Goal: Task Accomplishment & Management: Use online tool/utility

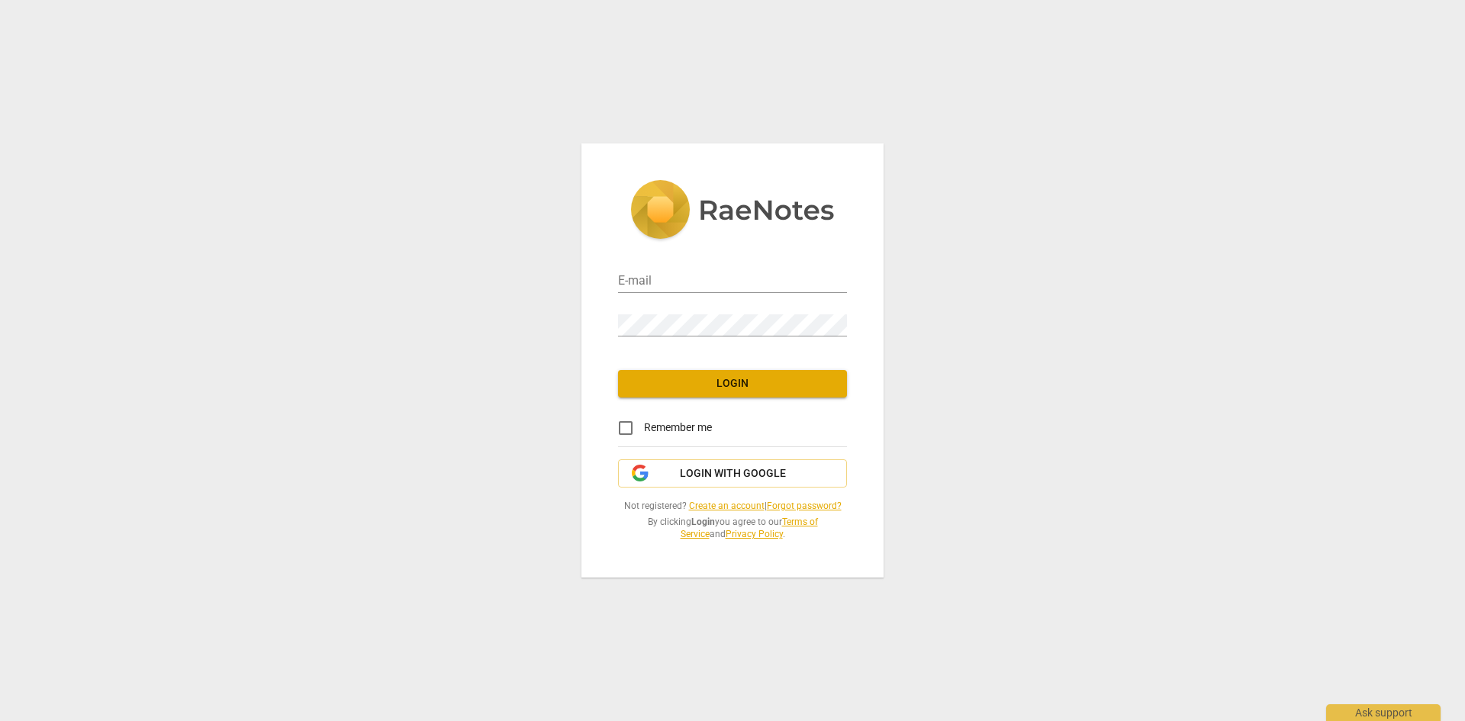
click at [658, 279] on input "email" at bounding box center [732, 282] width 229 height 22
type input "rutherm@mcmaster.ca"
click at [623, 427] on input "Remember me" at bounding box center [625, 428] width 37 height 37
checkbox input "true"
click at [726, 389] on span "Login" at bounding box center [732, 383] width 205 height 15
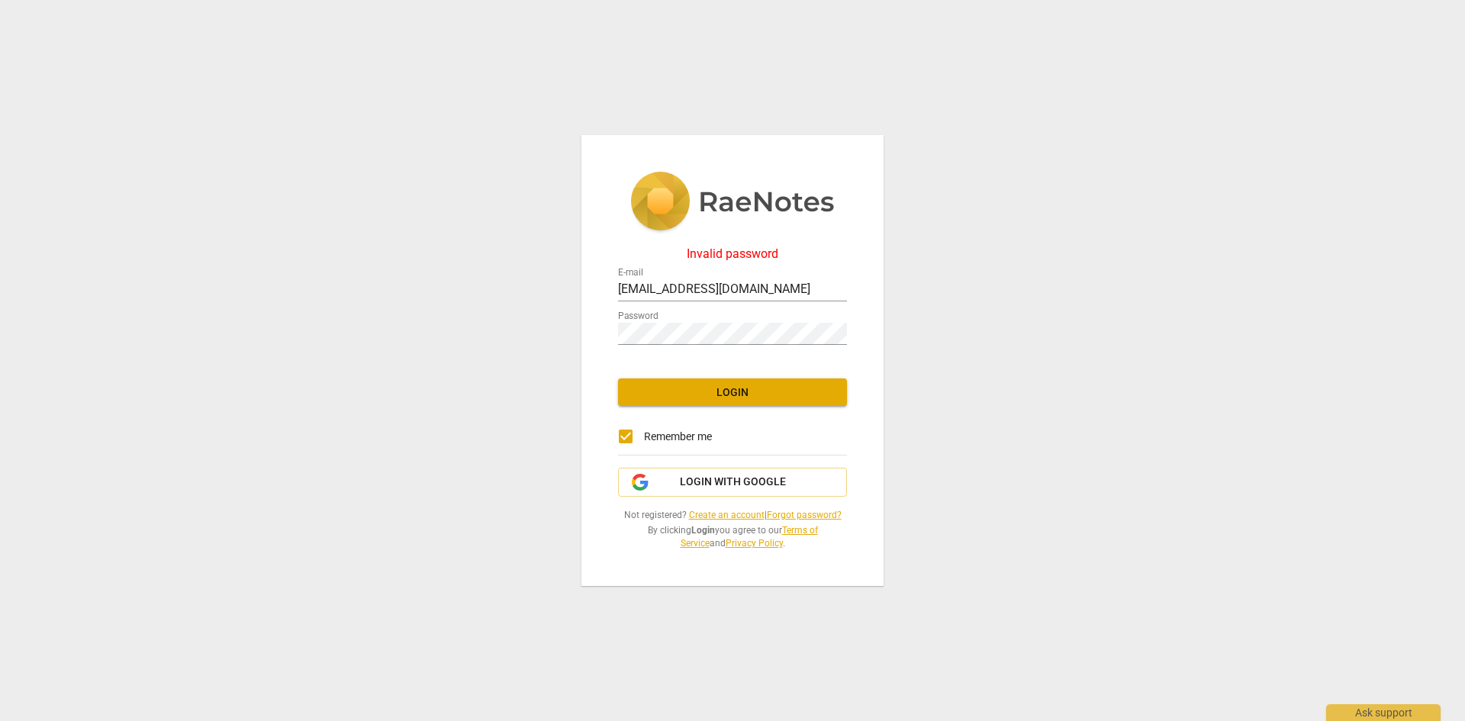
click at [805, 514] on link "Forgot password?" at bounding box center [804, 515] width 75 height 11
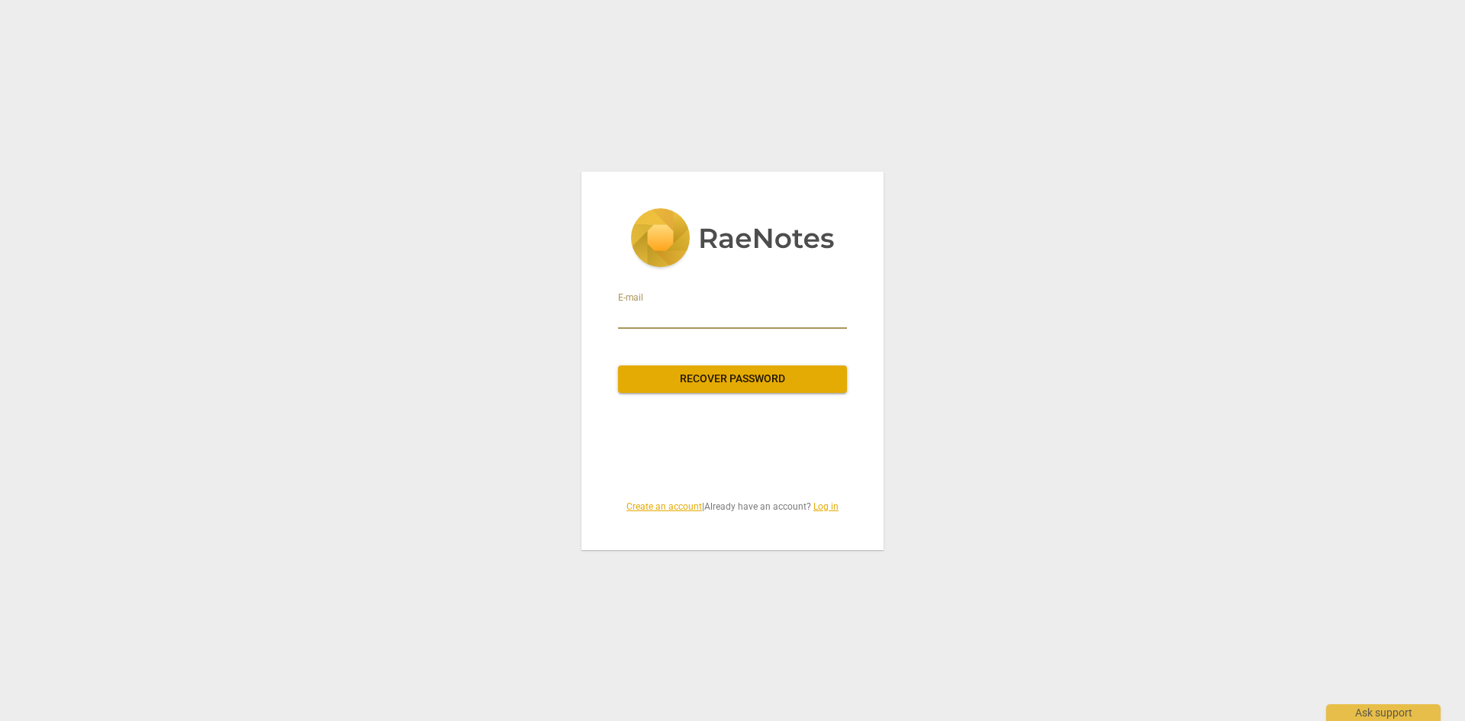
click at [659, 319] on input "email" at bounding box center [732, 317] width 229 height 24
type input "rutherm@mcmaster.ca"
click at [727, 382] on span "Recover password" at bounding box center [732, 379] width 205 height 15
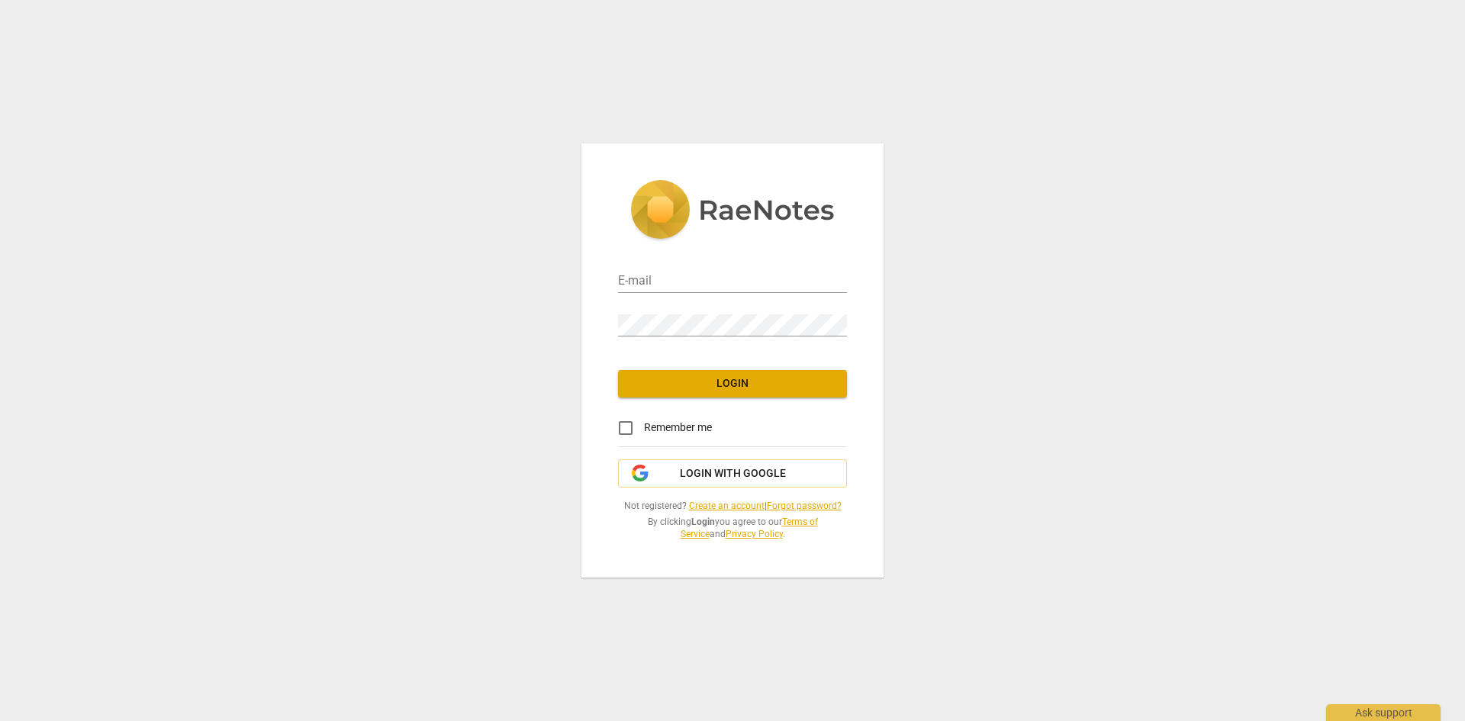
click at [691, 285] on input "email" at bounding box center [732, 282] width 229 height 22
type input "rutherm@mcmaster.ca"
click at [626, 433] on input "Remember me" at bounding box center [625, 428] width 37 height 37
checkbox input "true"
click at [733, 386] on span "Login" at bounding box center [732, 383] width 205 height 15
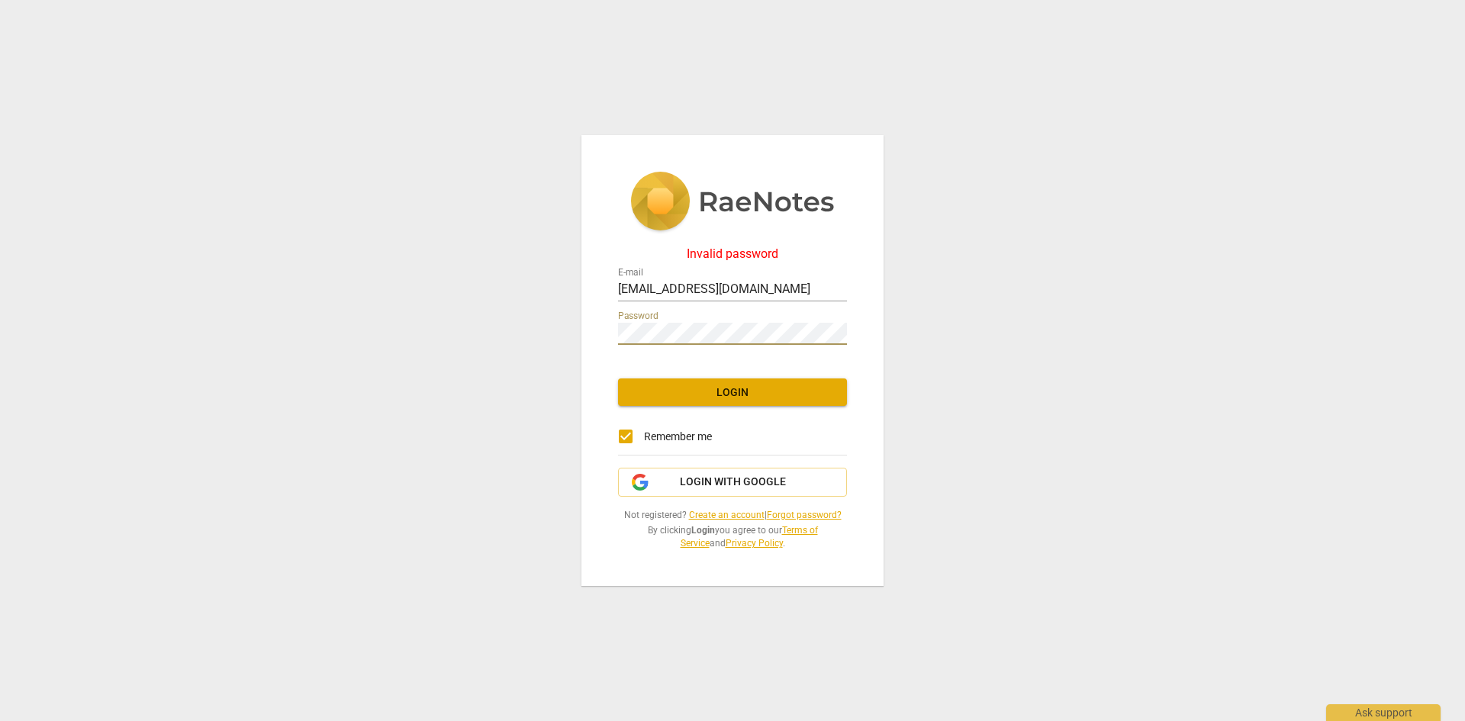
click at [559, 324] on div "Invalid password E-mail rutherm@mcmaster.ca Password Login Remember me Login wi…" at bounding box center [732, 360] width 1465 height 721
click at [746, 395] on span "Login" at bounding box center [732, 392] width 205 height 15
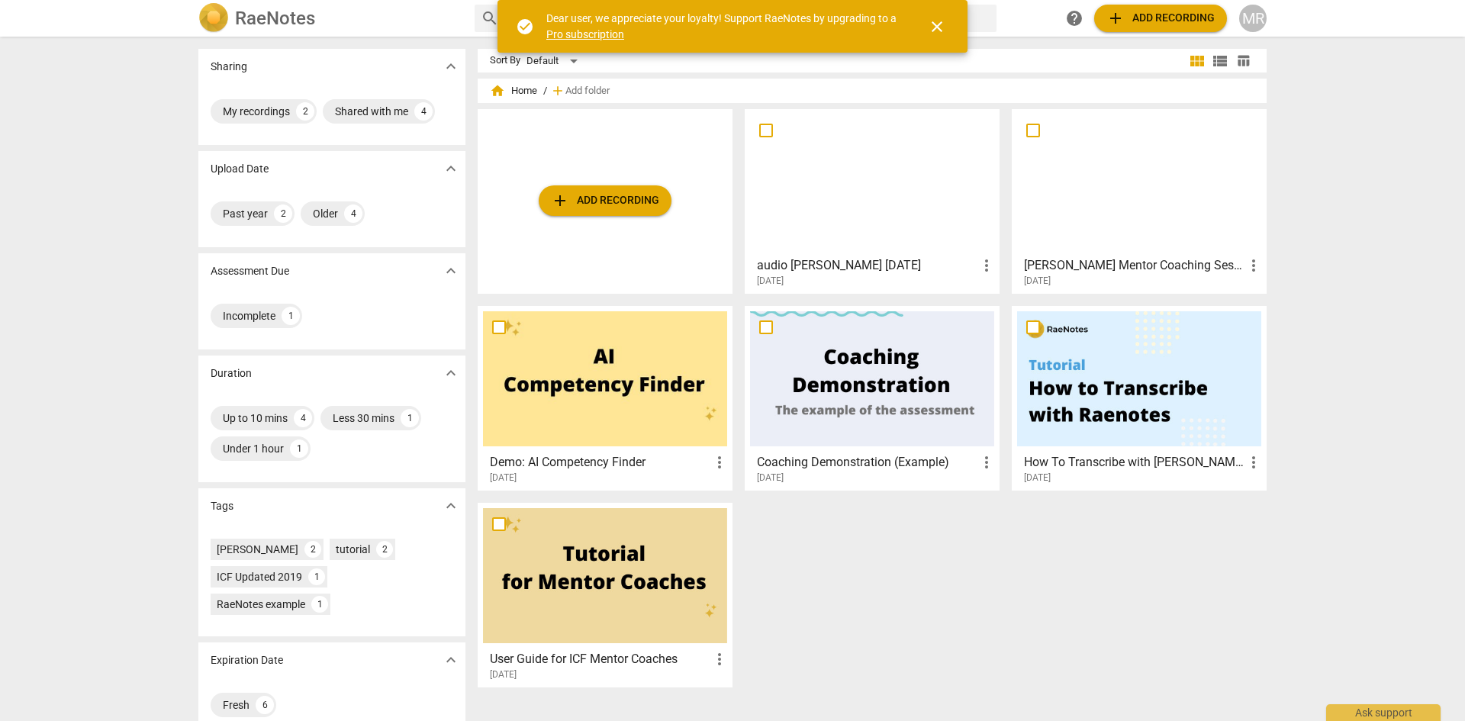
click at [935, 26] on span "close" at bounding box center [937, 27] width 18 height 18
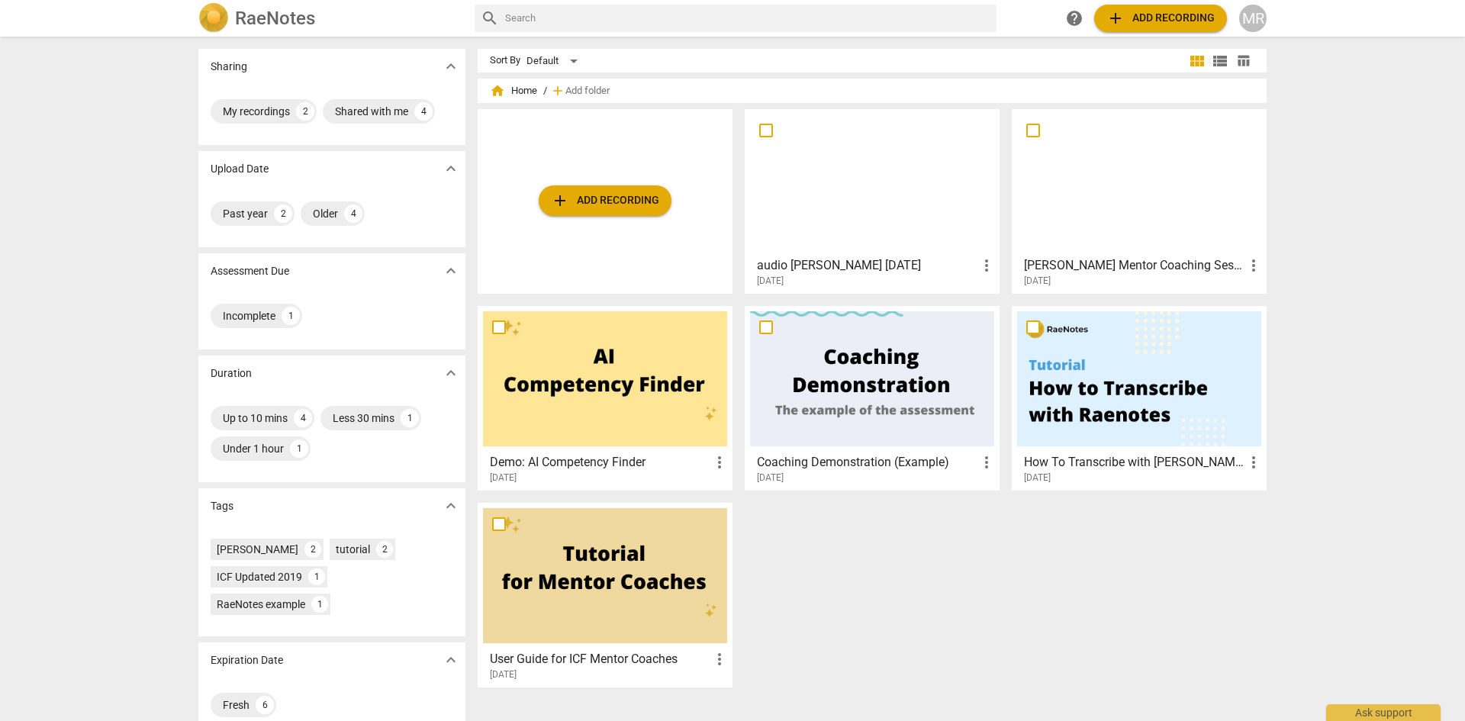
click at [1162, 23] on span "add Add recording" at bounding box center [1161, 18] width 108 height 18
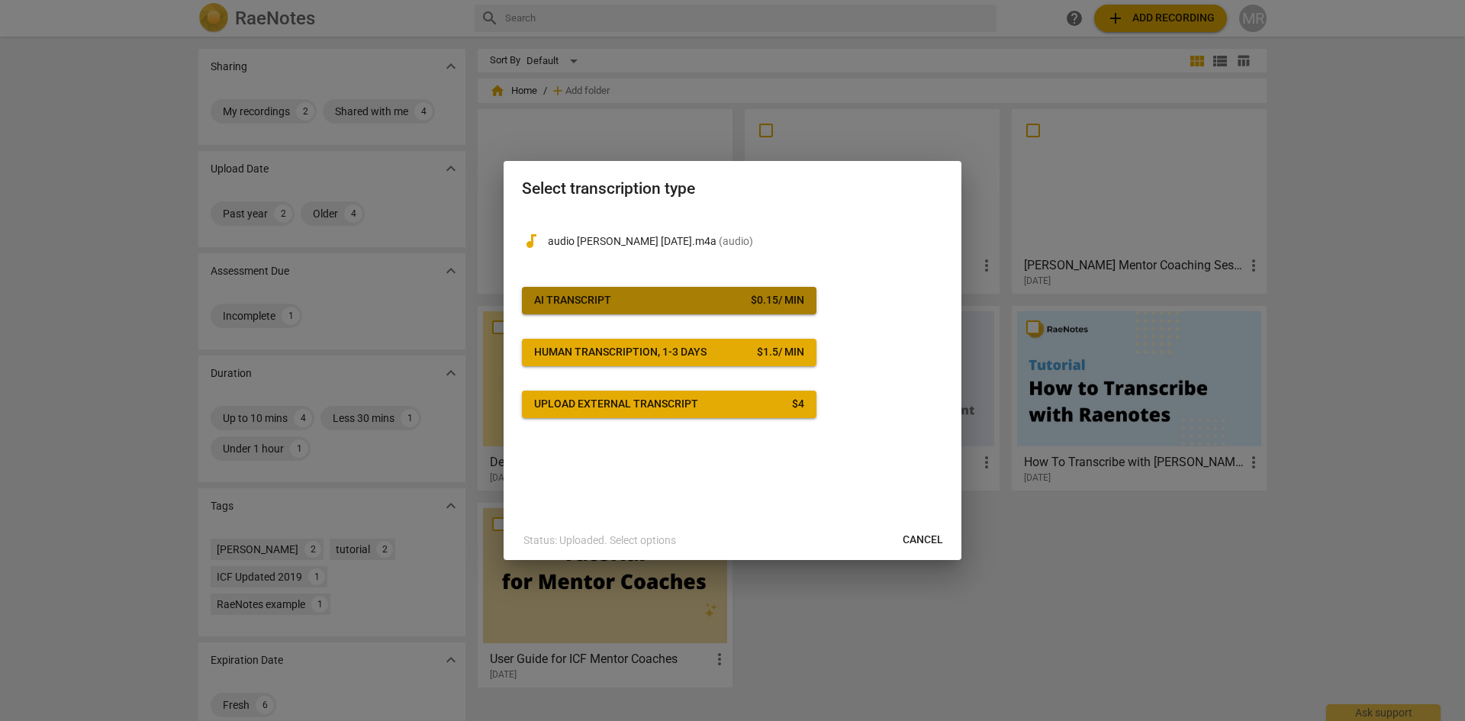
click at [633, 301] on span "AI Transcript $ 0.15 / min" at bounding box center [669, 300] width 270 height 15
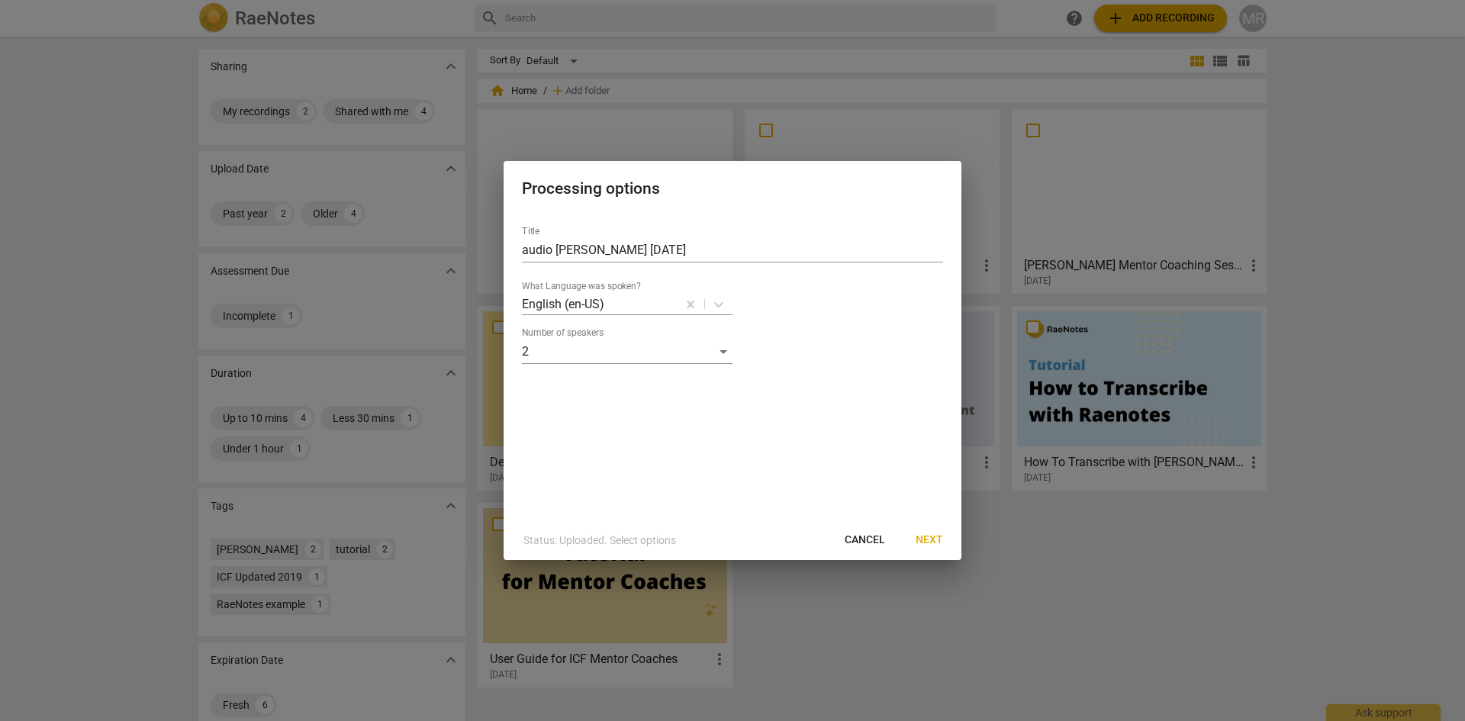
click at [934, 542] on span "Next" at bounding box center [929, 540] width 27 height 15
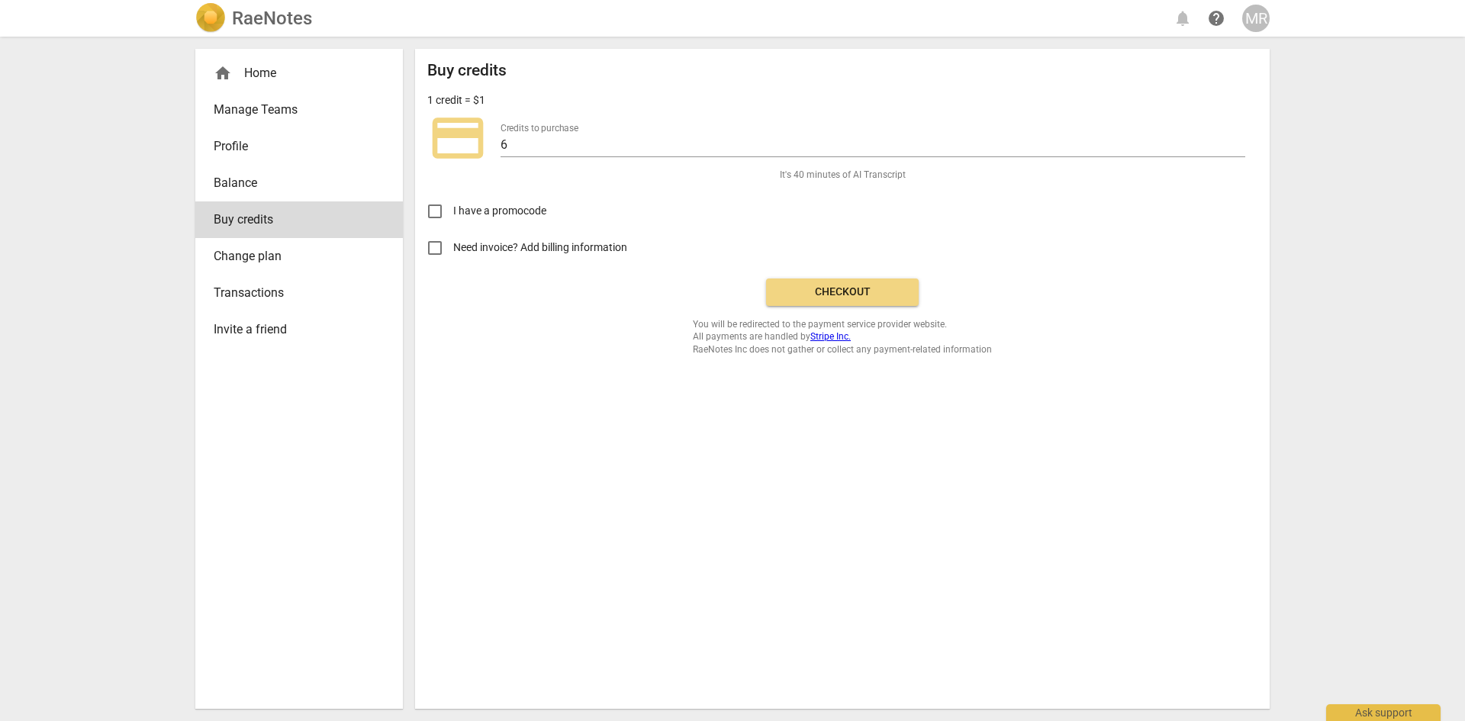
click at [848, 292] on span "Checkout" at bounding box center [842, 292] width 128 height 15
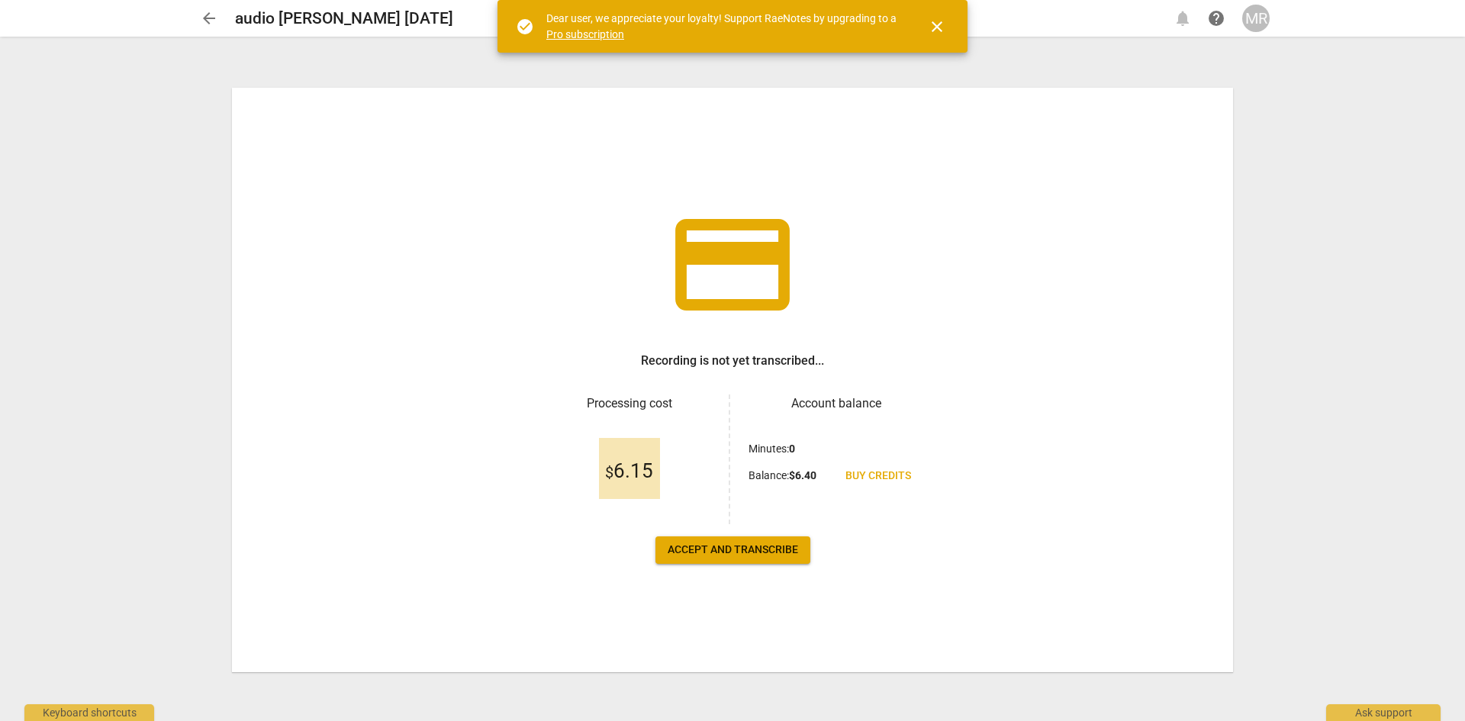
click at [204, 15] on span "arrow_back" at bounding box center [209, 18] width 18 height 18
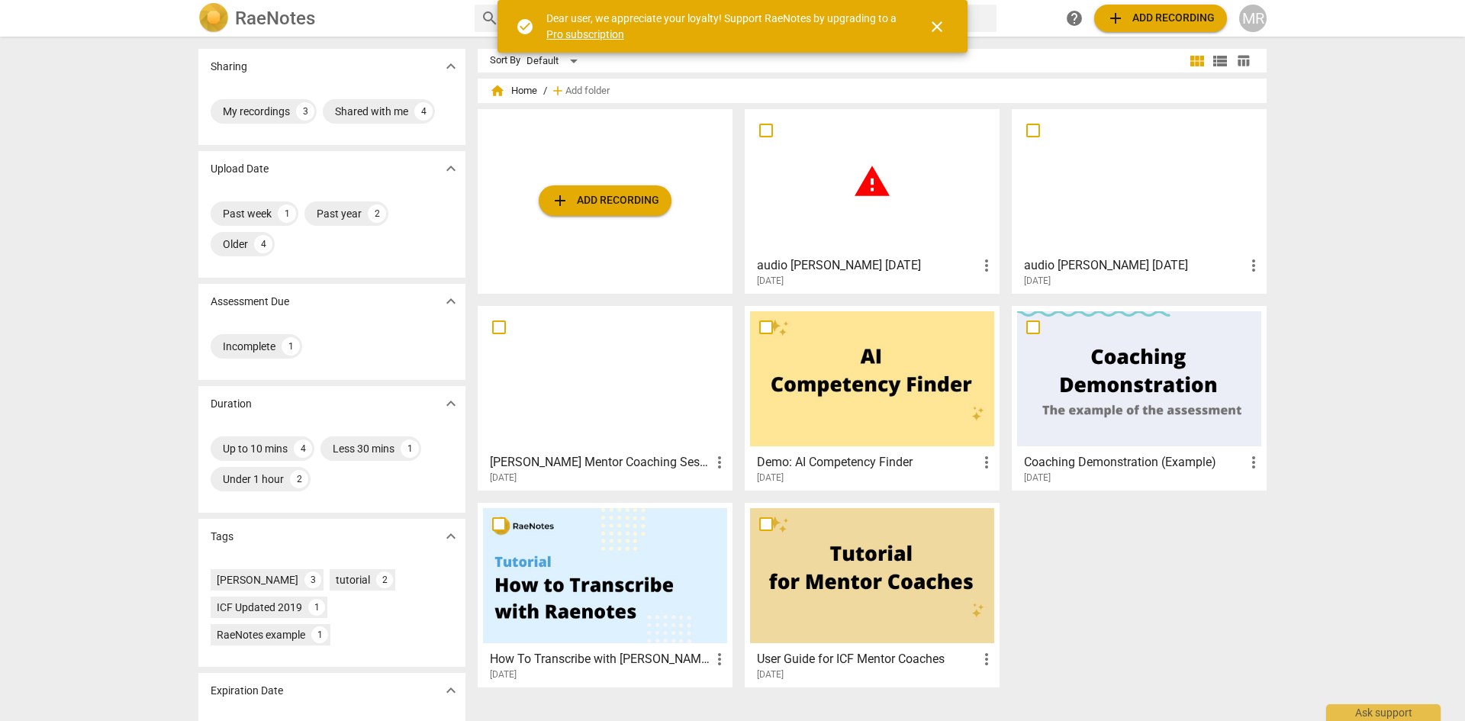
click at [979, 266] on span "more_vert" at bounding box center [987, 265] width 18 height 18
click at [905, 251] on div at bounding box center [732, 360] width 1465 height 721
click at [935, 24] on span "close" at bounding box center [937, 27] width 18 height 18
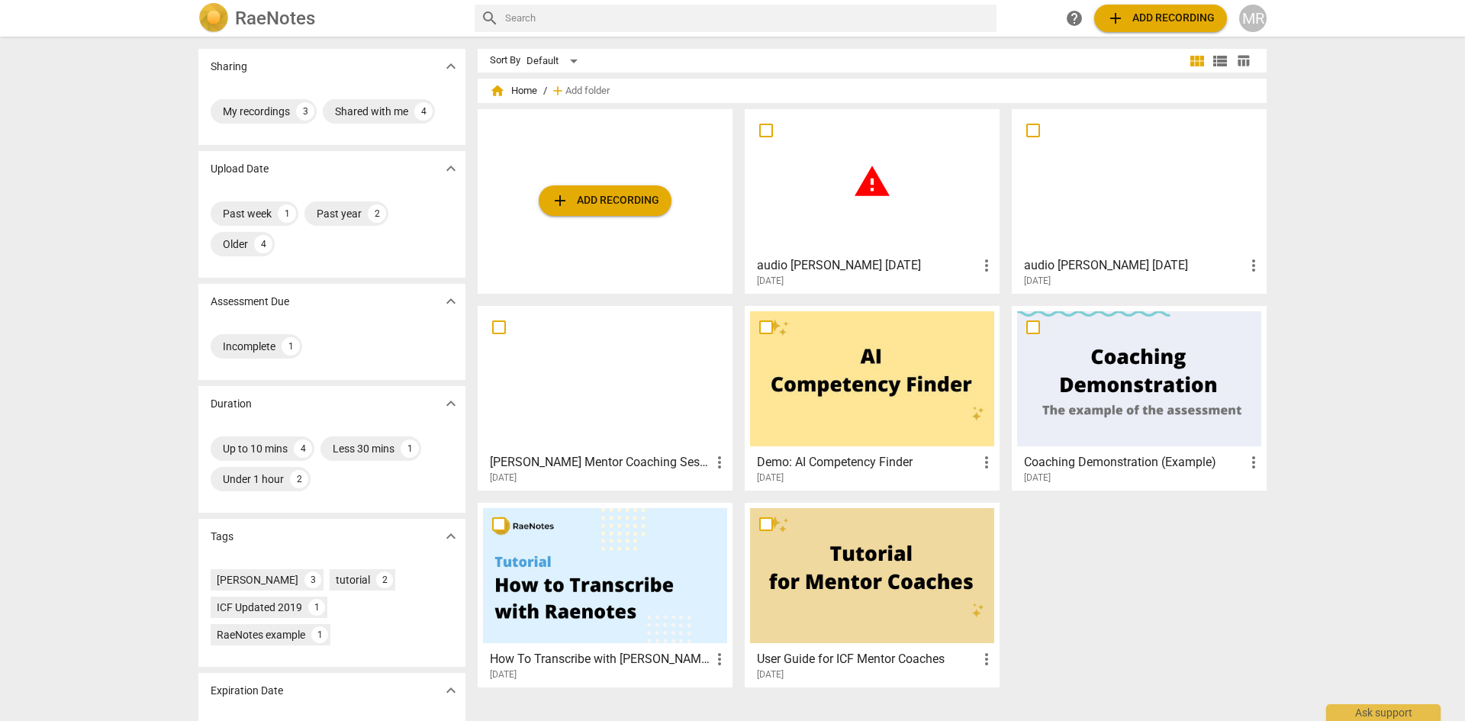
click at [240, 110] on div "My recordings" at bounding box center [256, 111] width 67 height 15
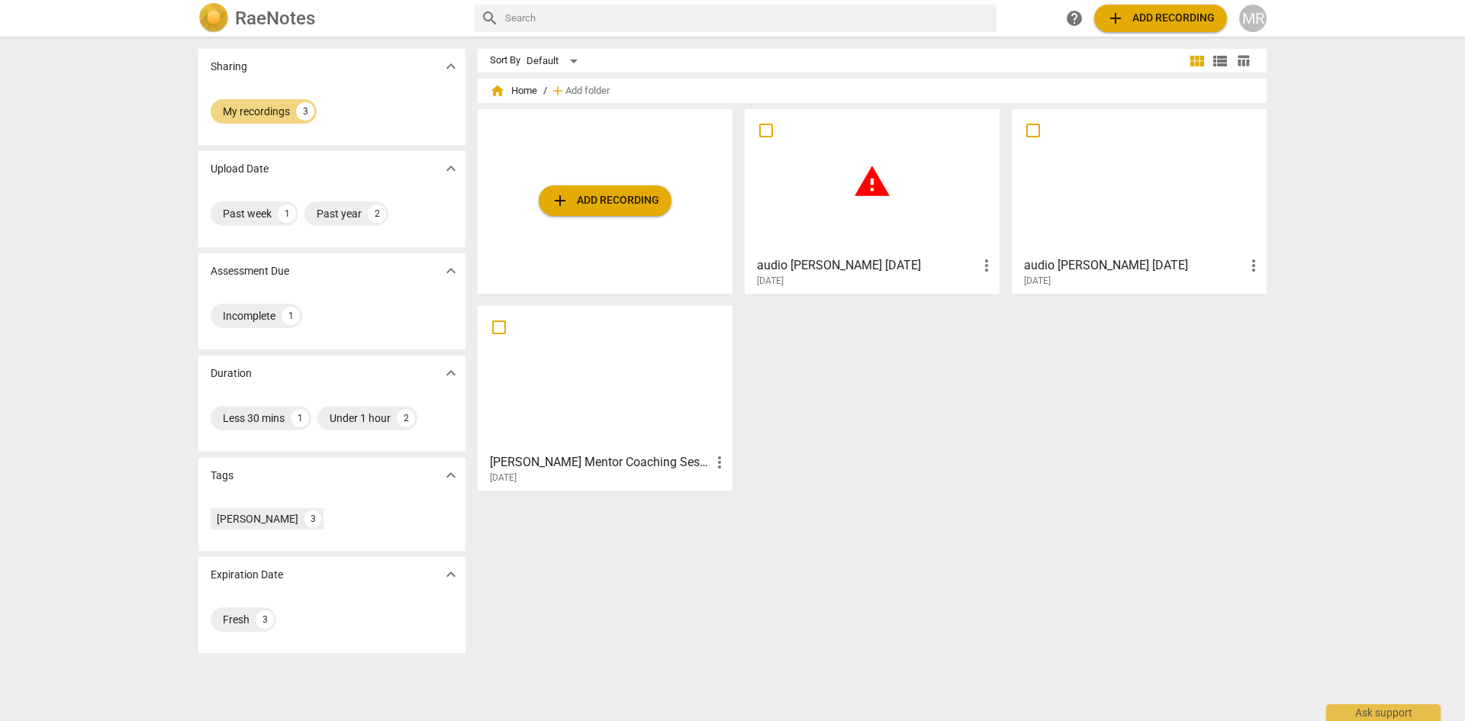
click at [240, 110] on div "My recordings" at bounding box center [256, 111] width 67 height 15
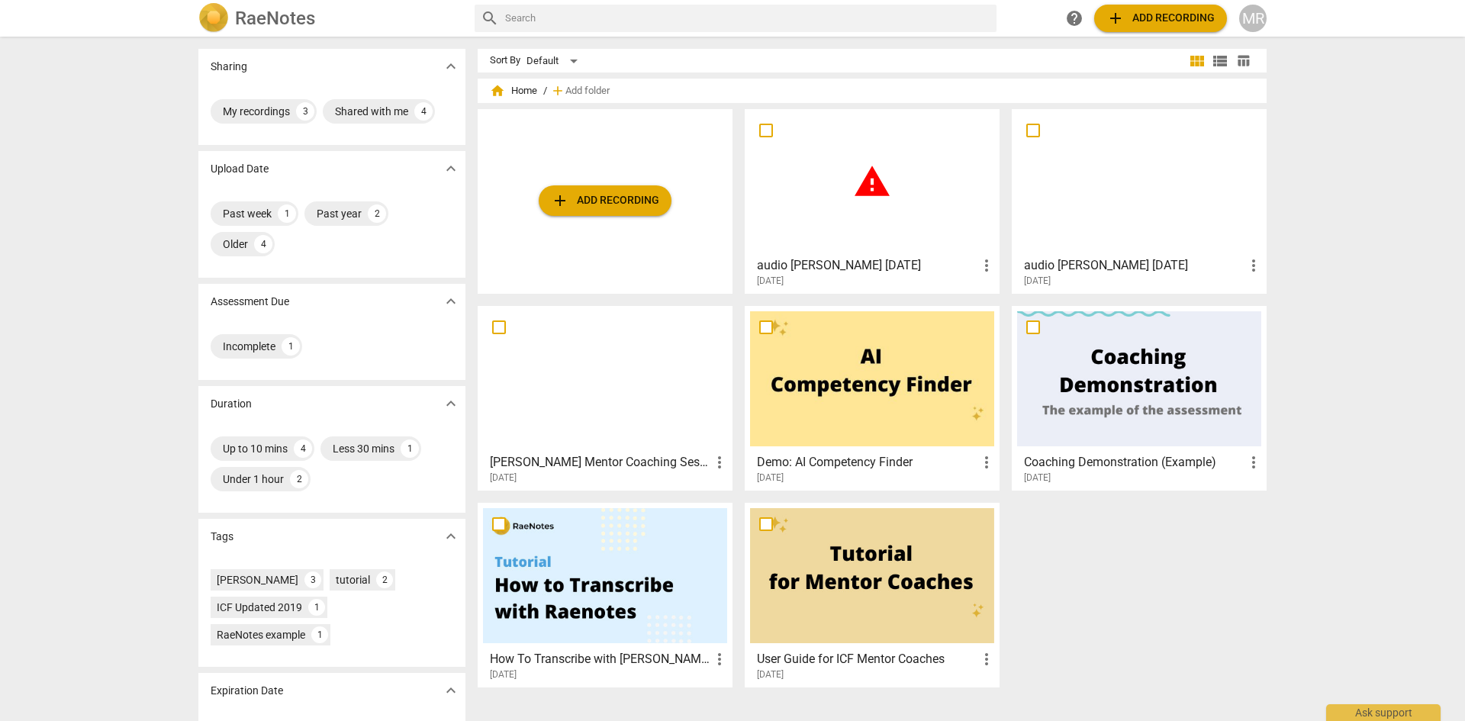
click at [240, 110] on div "My recordings" at bounding box center [256, 111] width 67 height 15
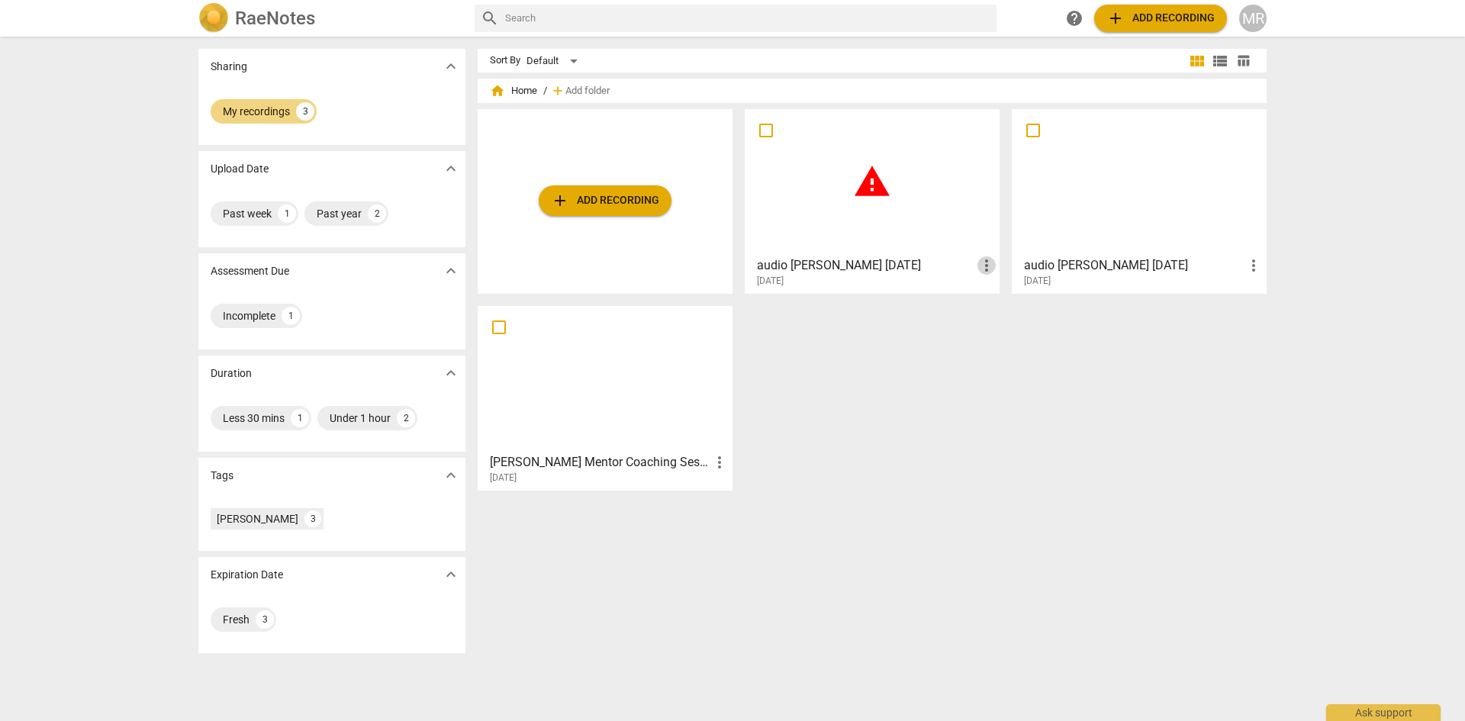
click at [978, 272] on span "more_vert" at bounding box center [987, 265] width 18 height 18
click at [939, 272] on div at bounding box center [732, 360] width 1465 height 721
click at [761, 128] on input "checkbox" at bounding box center [766, 130] width 32 height 18
checkbox input "false"
click at [868, 183] on span "warning" at bounding box center [872, 182] width 38 height 38
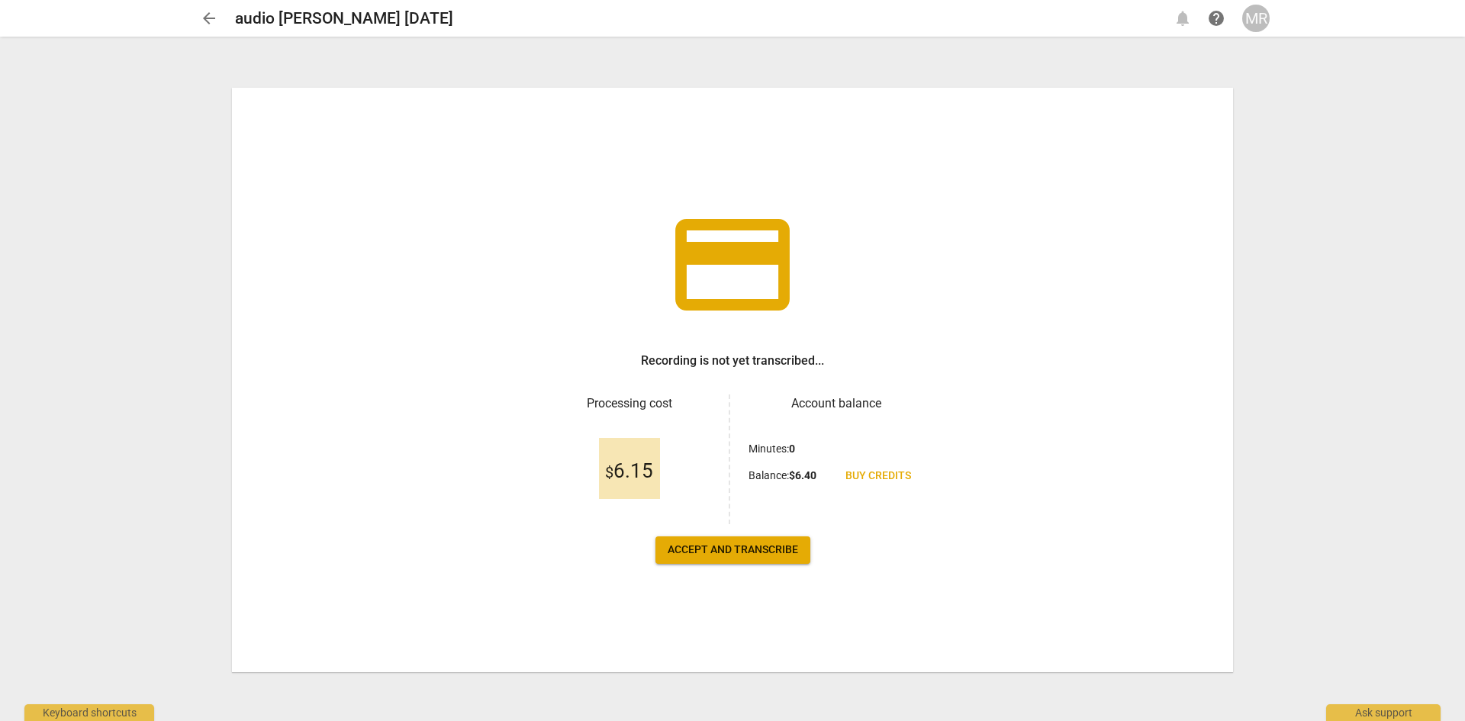
click at [212, 20] on span "arrow_back" at bounding box center [209, 18] width 18 height 18
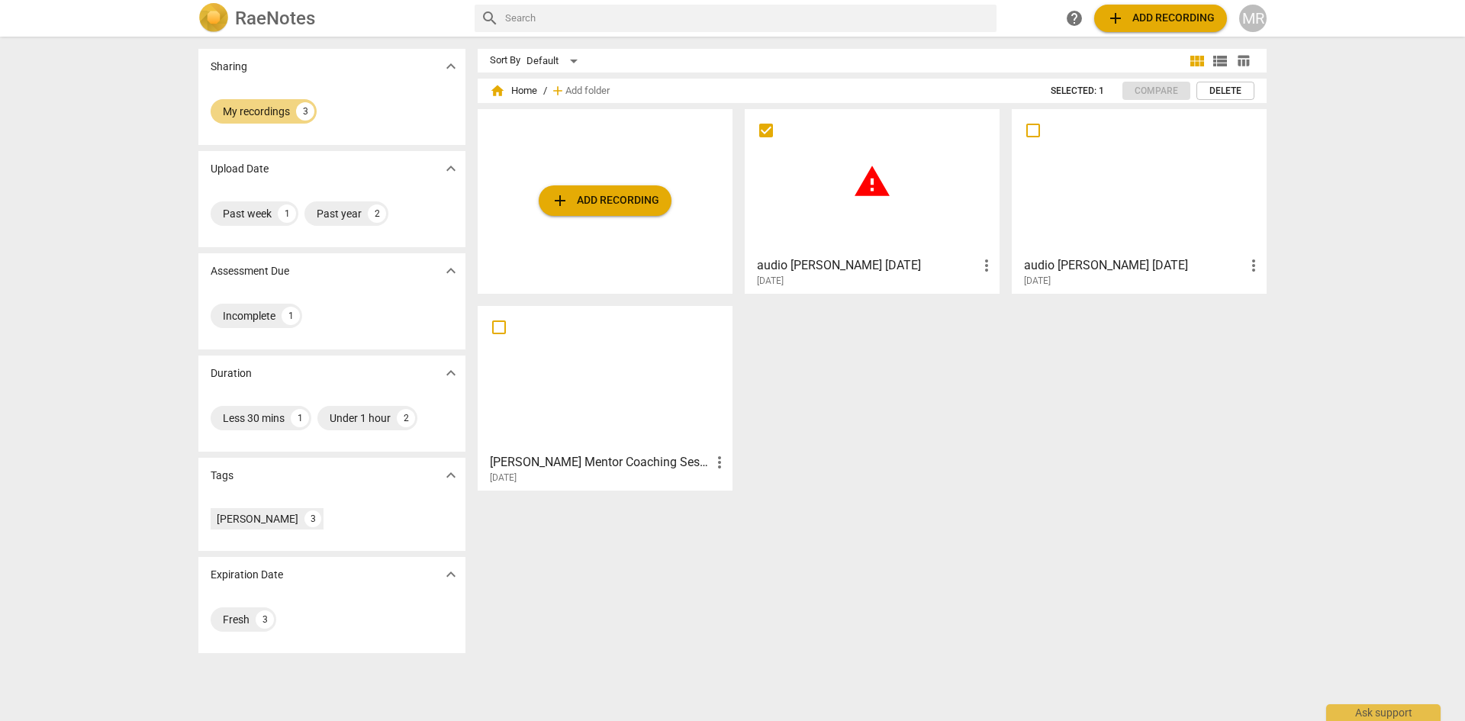
click at [865, 195] on span "warning" at bounding box center [872, 182] width 38 height 38
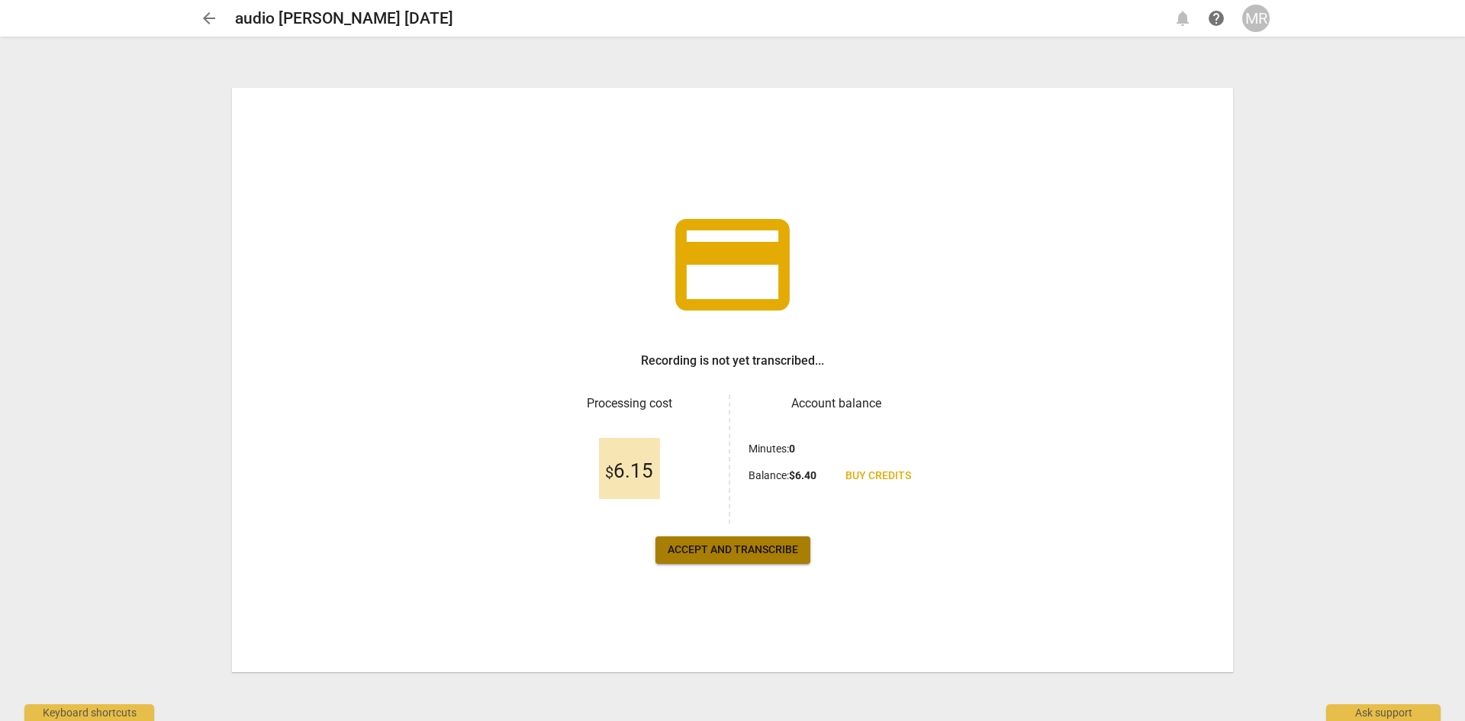
click at [744, 550] on span "Accept and transcribe" at bounding box center [733, 550] width 131 height 15
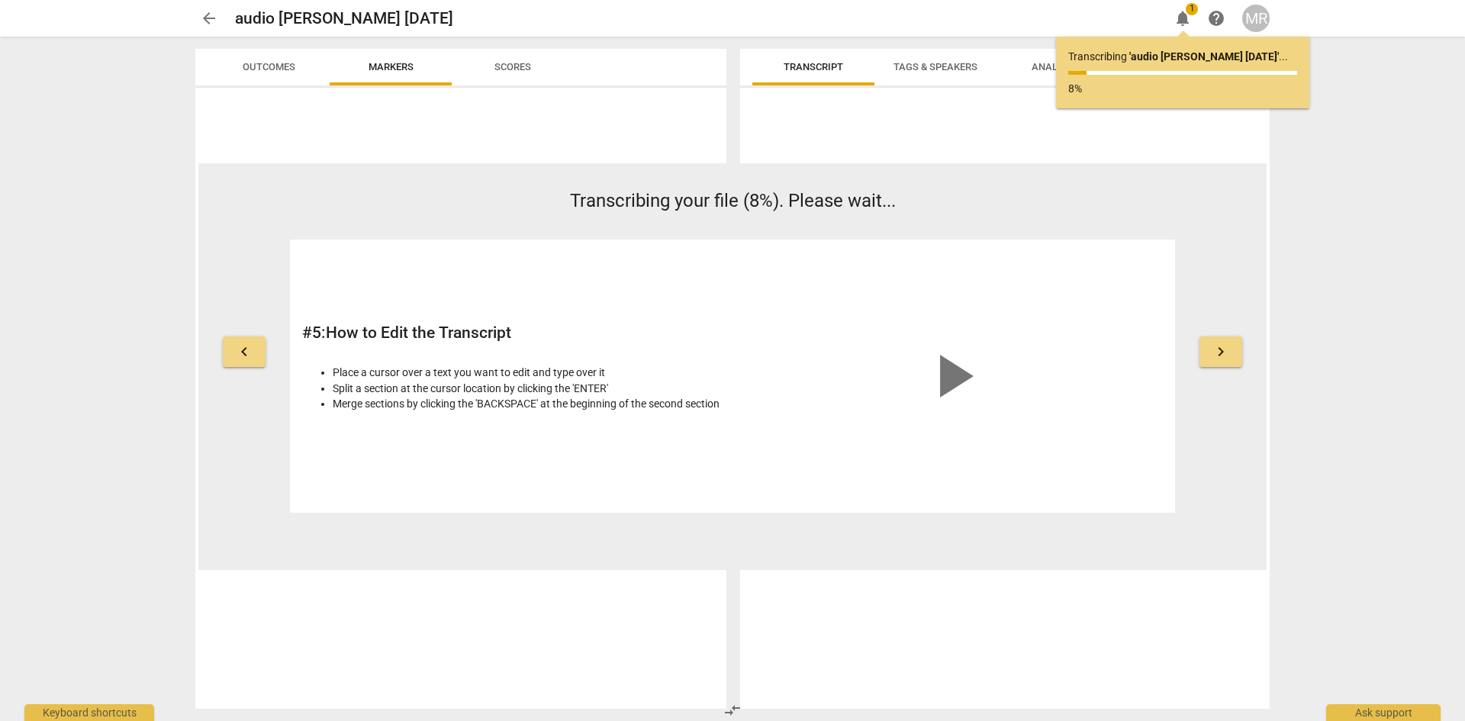
click at [1226, 353] on span "keyboard_arrow_right" at bounding box center [1221, 352] width 18 height 18
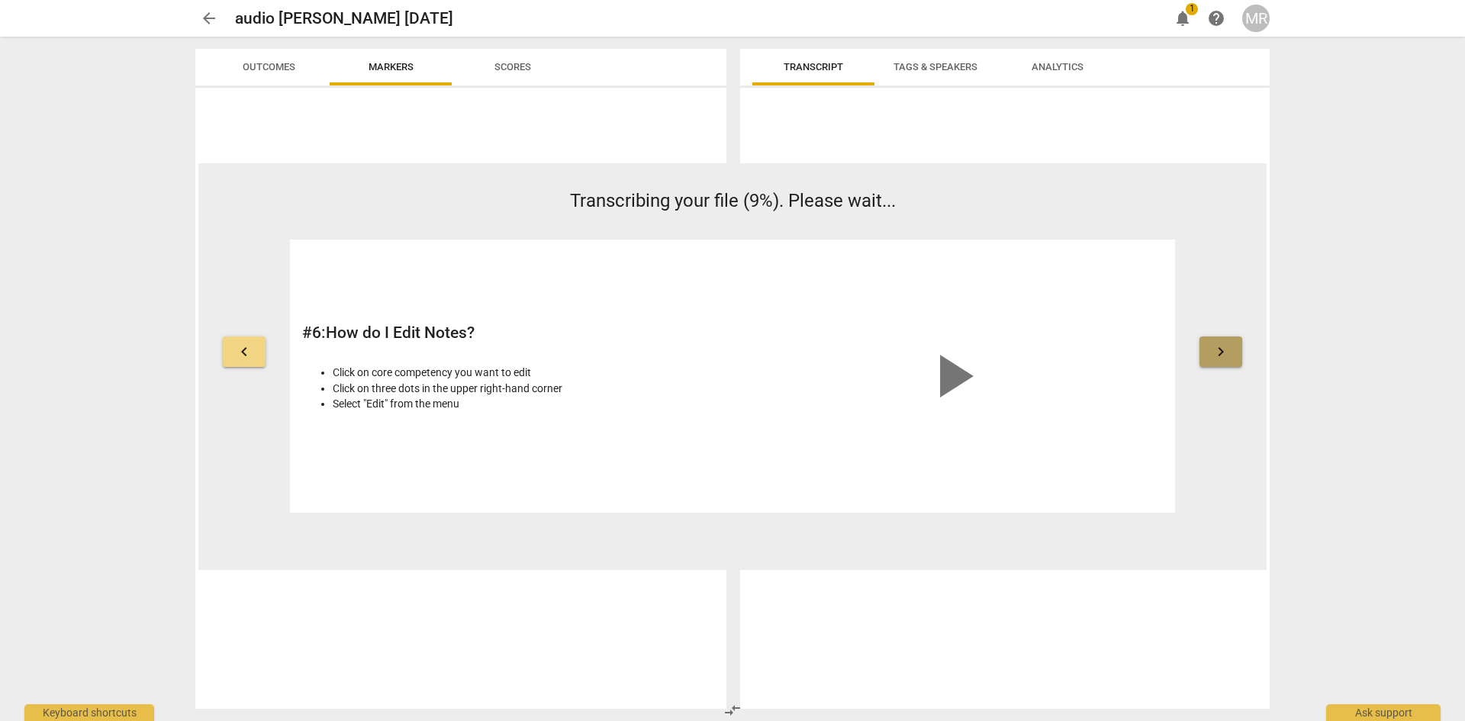
click at [1223, 353] on span "keyboard_arrow_right" at bounding box center [1221, 352] width 18 height 18
click at [1222, 353] on span "keyboard_arrow_right" at bounding box center [1221, 352] width 18 height 18
click at [1221, 353] on span "keyboard_arrow_right" at bounding box center [1221, 352] width 18 height 18
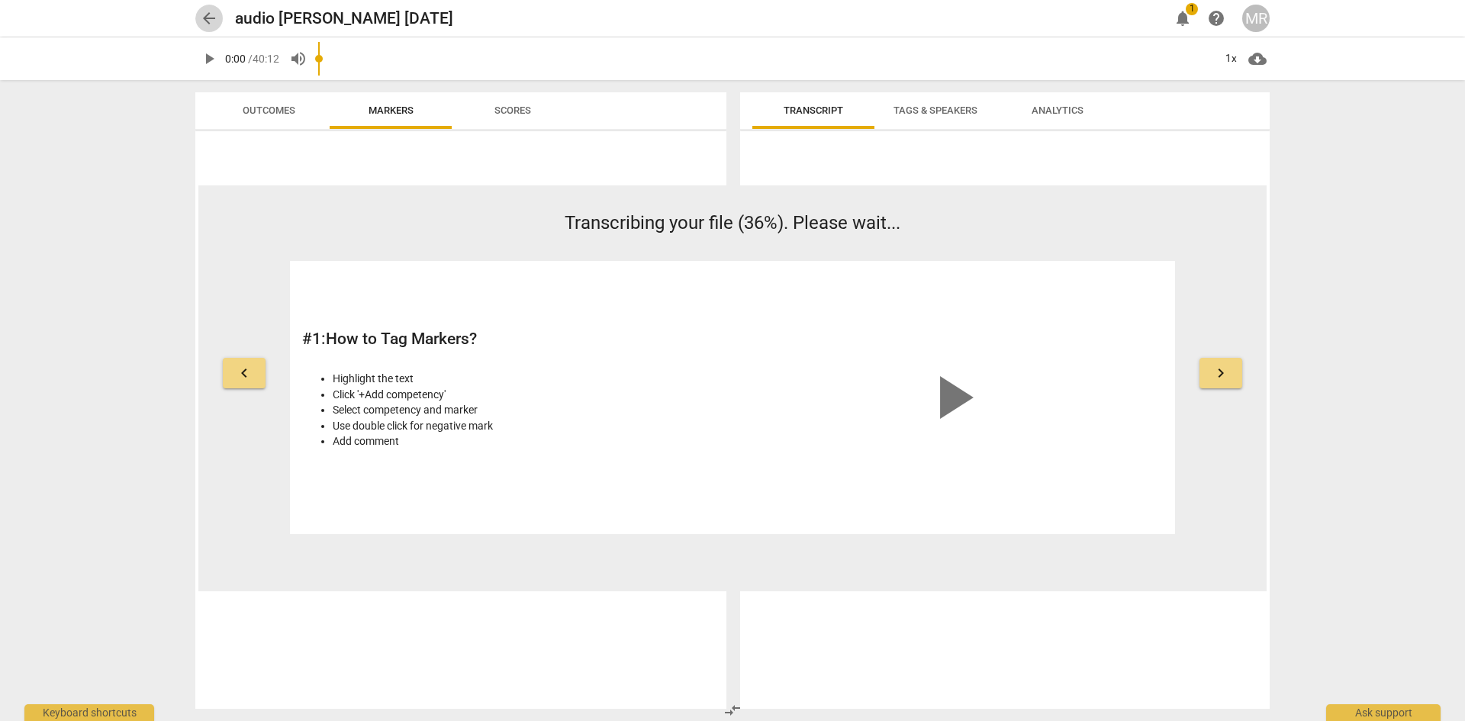
click at [208, 19] on span "arrow_back" at bounding box center [209, 18] width 18 height 18
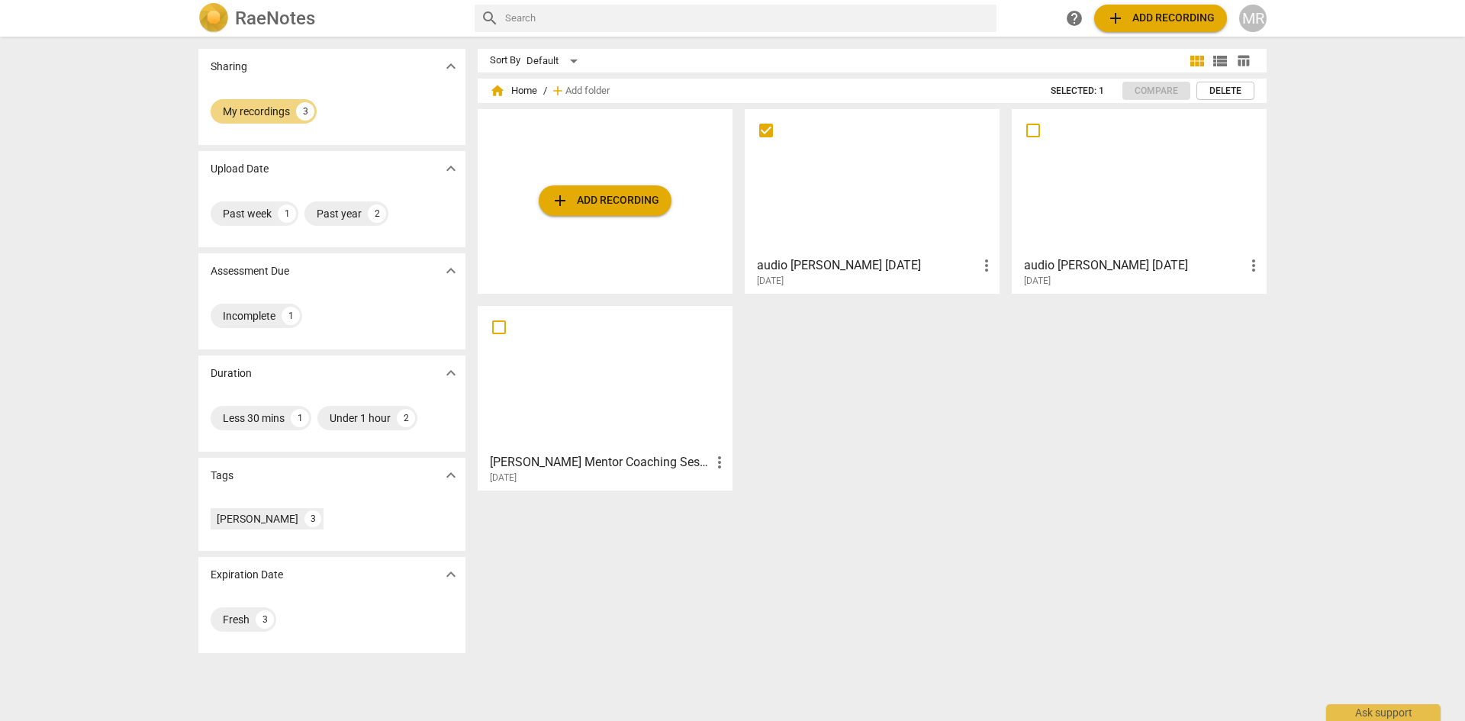
click at [980, 263] on span "more_vert" at bounding box center [987, 265] width 18 height 18
click at [903, 206] on div at bounding box center [732, 360] width 1465 height 721
click at [256, 109] on div "My recordings" at bounding box center [256, 111] width 67 height 15
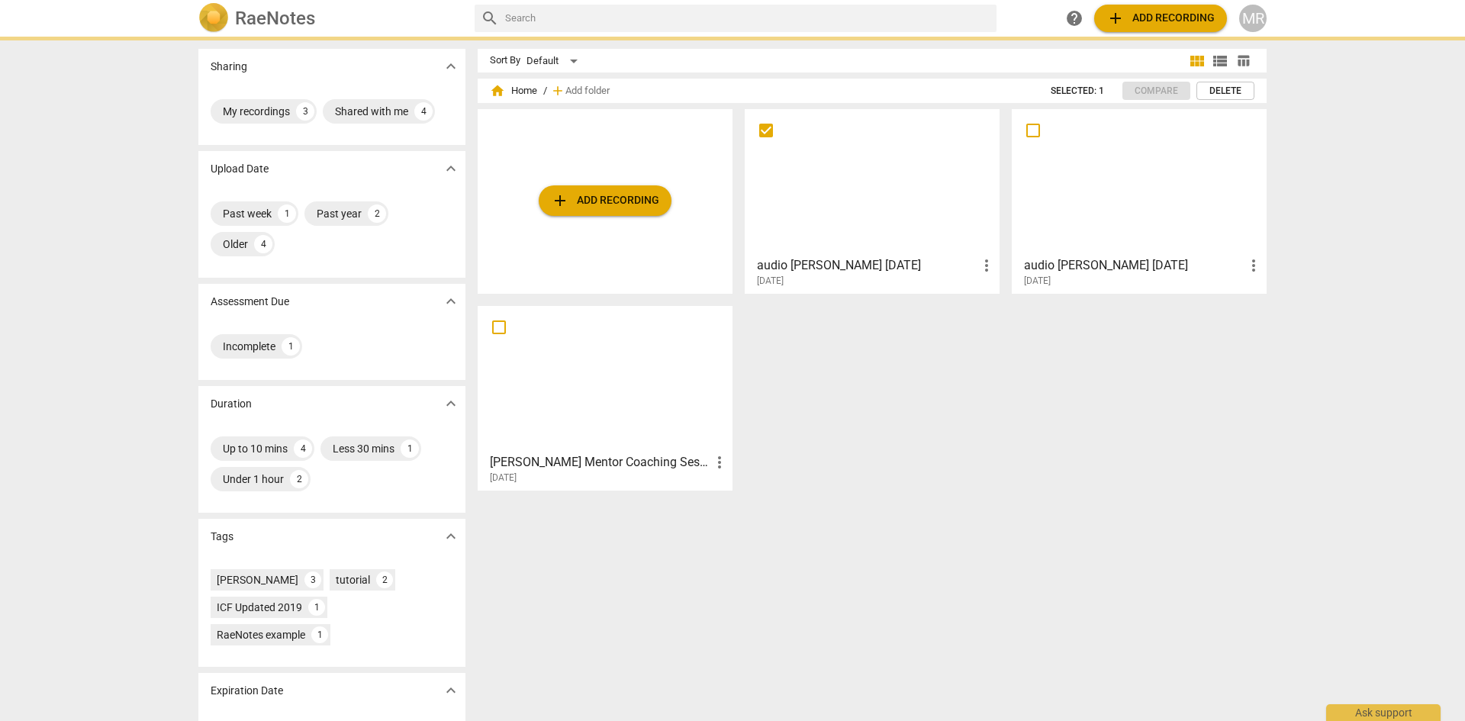
click at [899, 207] on div at bounding box center [872, 181] width 244 height 135
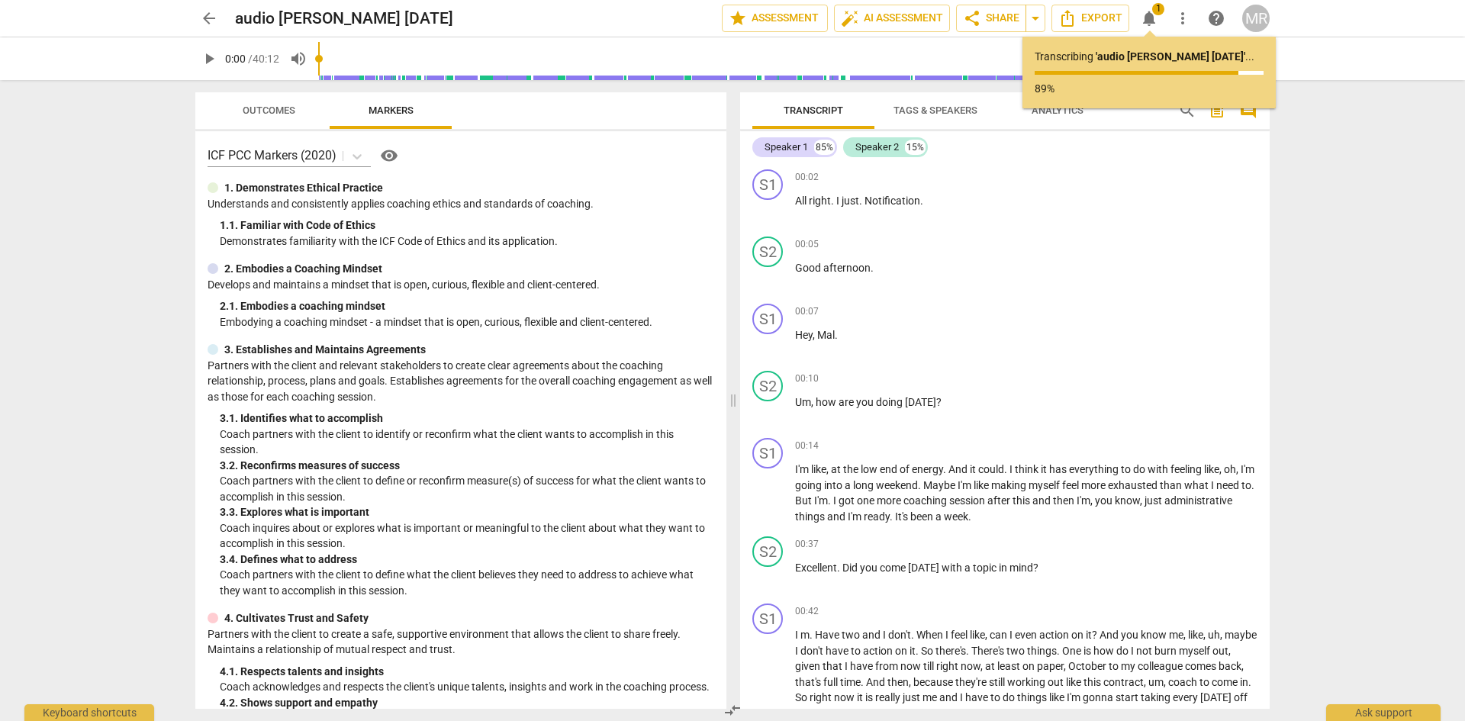
click at [207, 19] on span "arrow_back" at bounding box center [209, 18] width 18 height 18
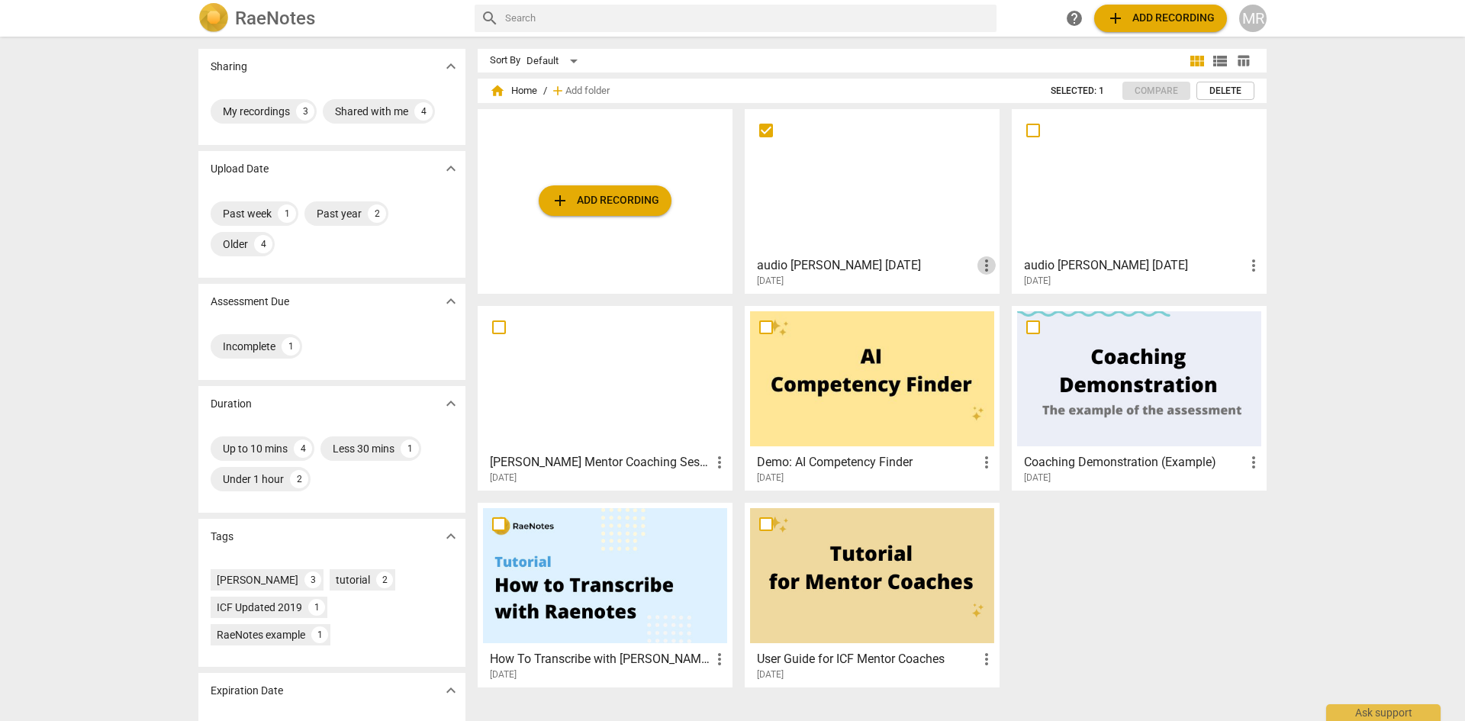
click at [982, 267] on span "more_vert" at bounding box center [987, 265] width 18 height 18
click at [847, 193] on div at bounding box center [732, 360] width 1465 height 721
click at [845, 195] on div at bounding box center [872, 181] width 244 height 135
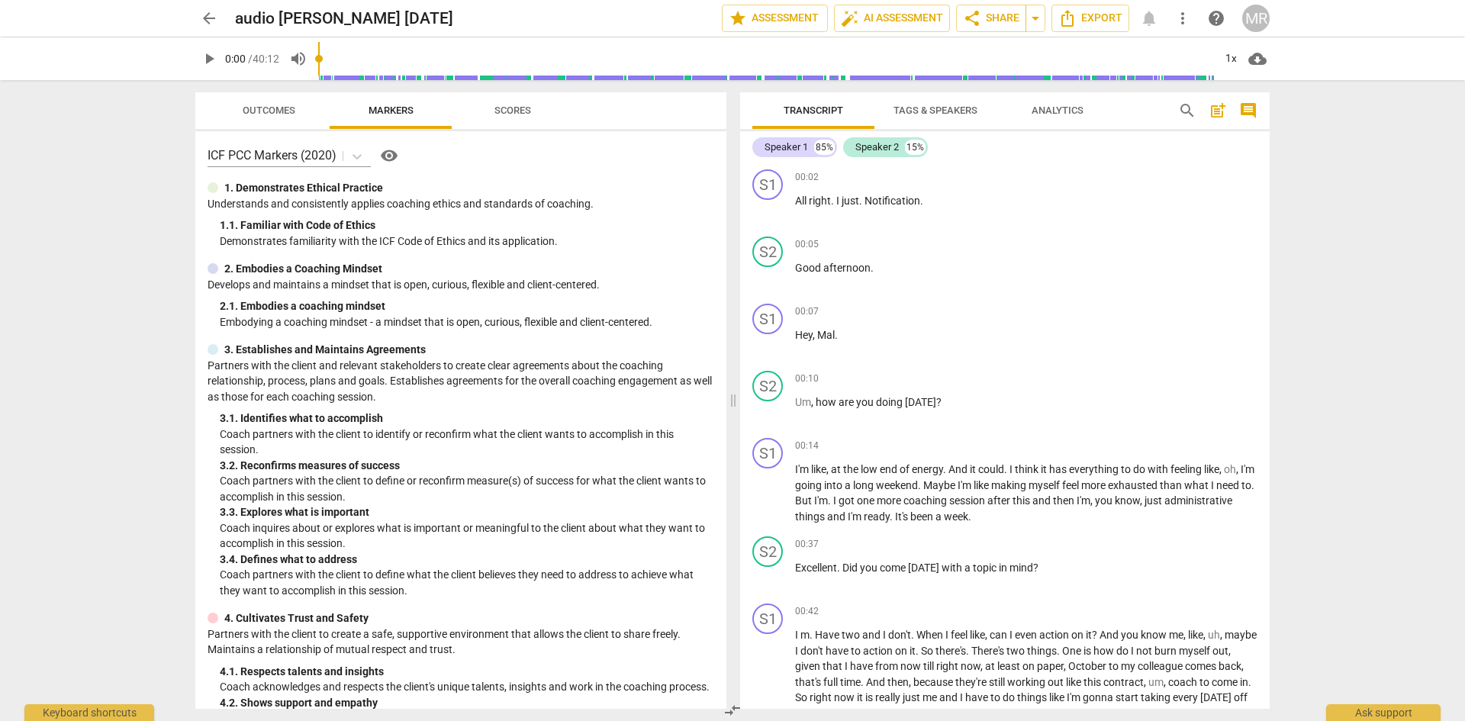
click at [1004, 25] on span "share Share" at bounding box center [991, 18] width 56 height 18
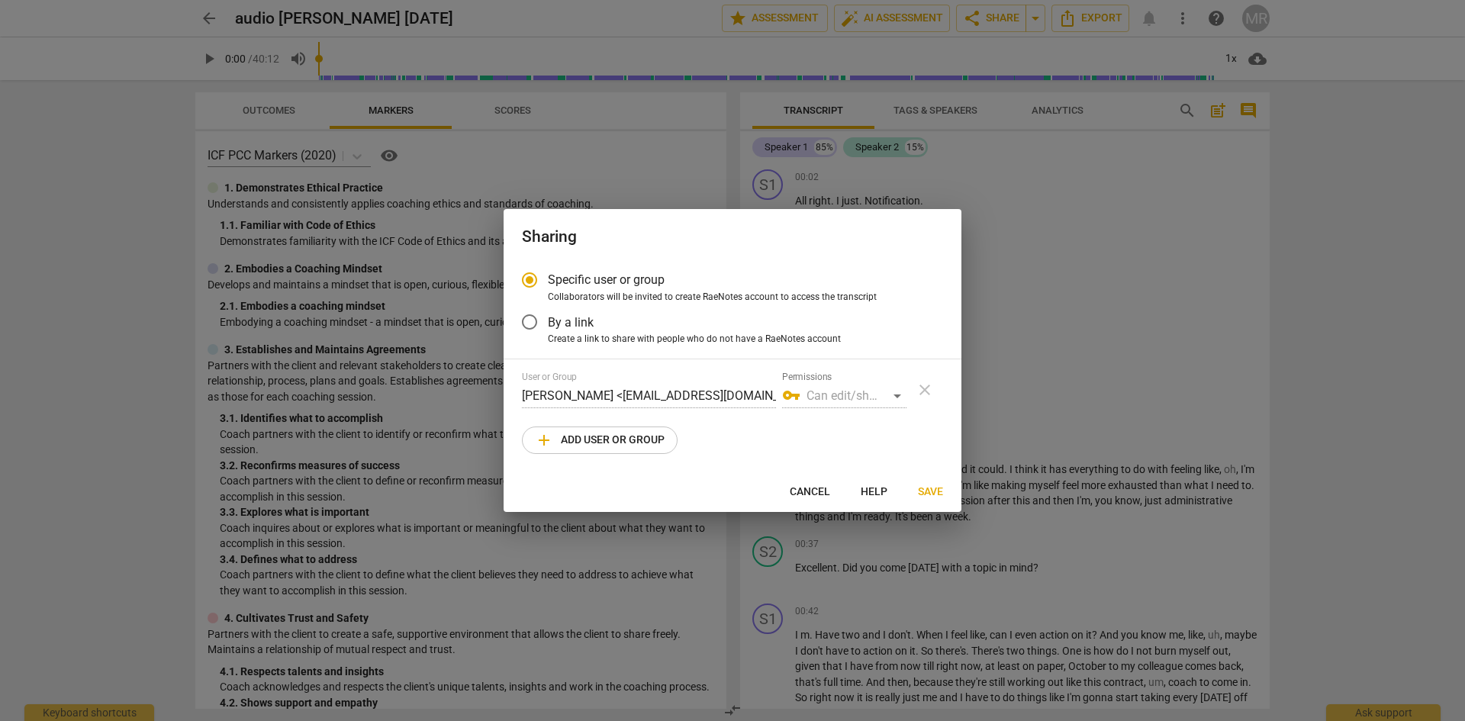
click at [606, 440] on span "add Add user or group" at bounding box center [600, 440] width 130 height 18
radio input "false"
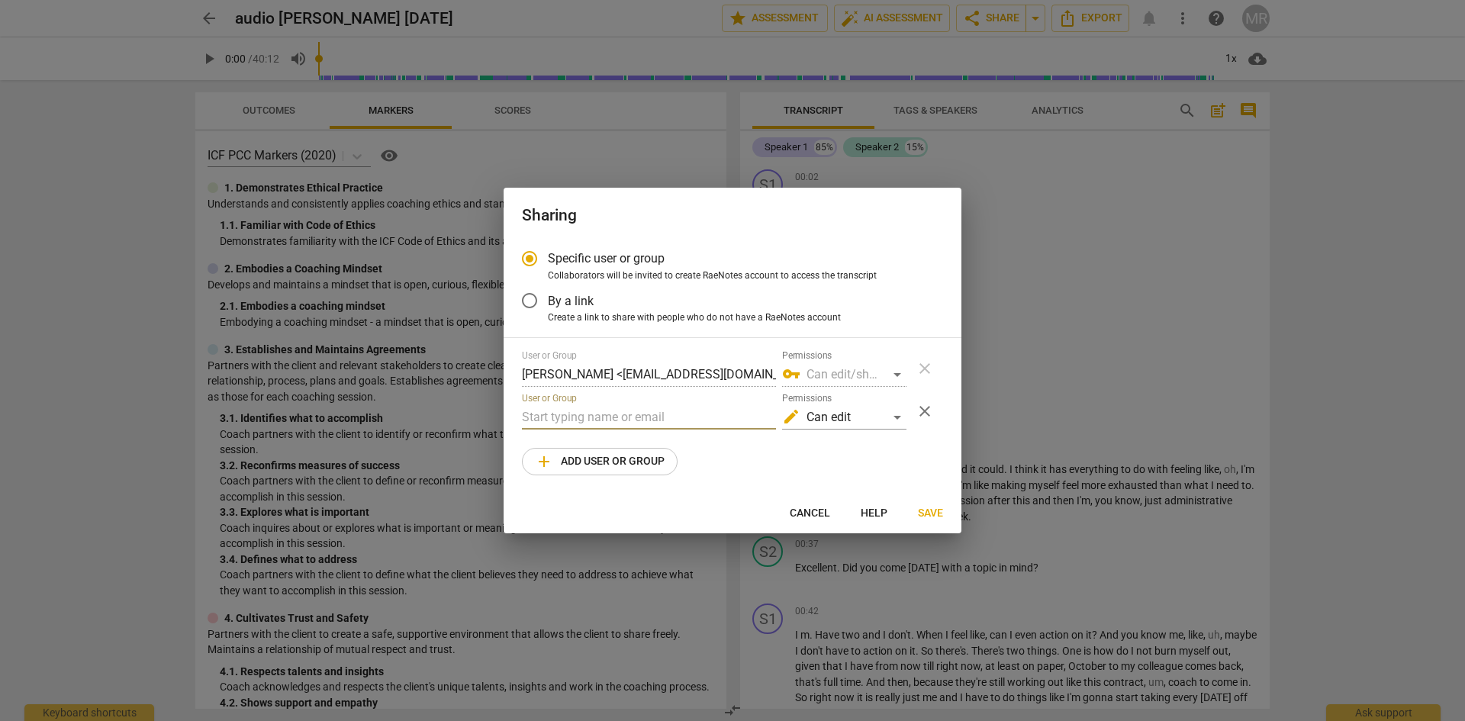
click at [566, 417] on input "text" at bounding box center [649, 417] width 254 height 24
type input "[EMAIL_ADDRESS][DOMAIN_NAME]"
click at [930, 510] on span "Save" at bounding box center [930, 513] width 25 height 15
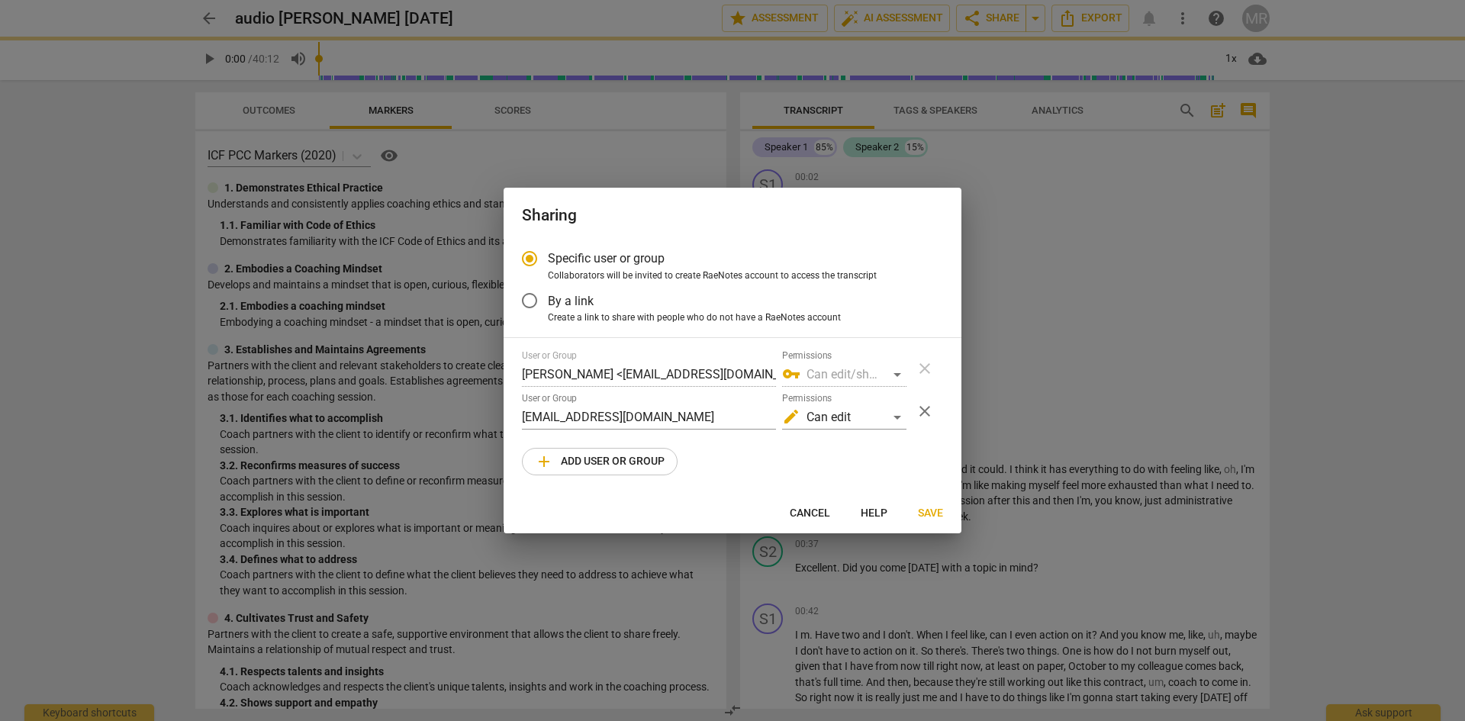
radio input "false"
type input "[PERSON_NAME] <[EMAIL_ADDRESS][DOMAIN_NAME]>"
